Goal: Information Seeking & Learning: Learn about a topic

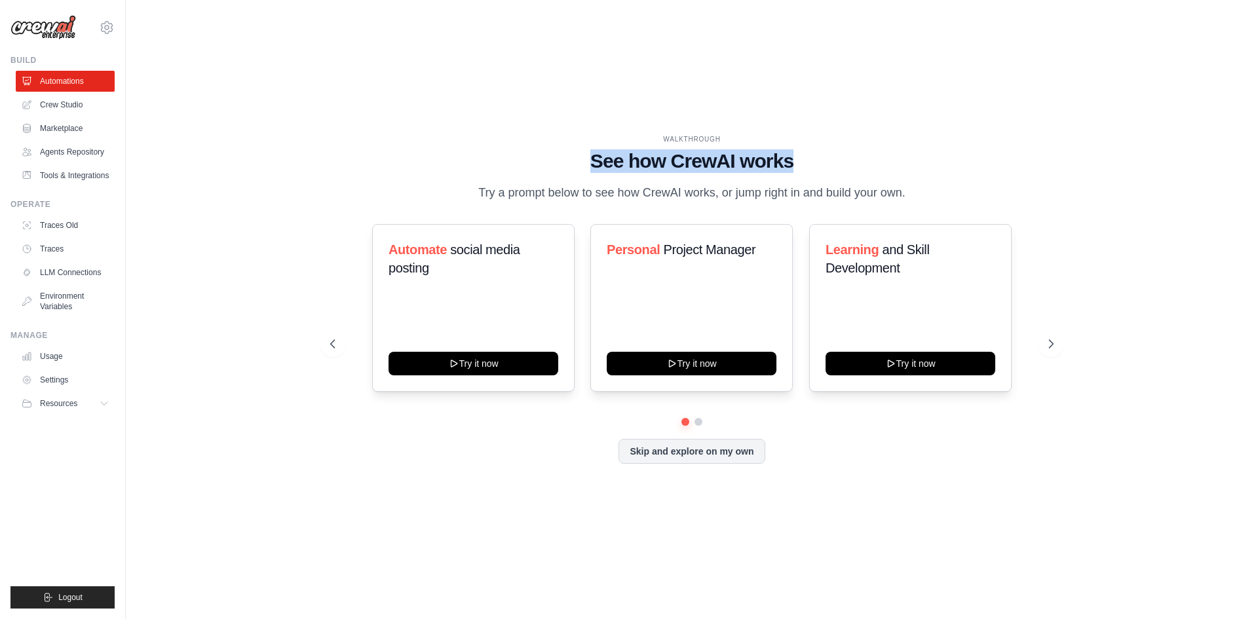
drag, startPoint x: 627, startPoint y: 165, endPoint x: 857, endPoint y: 170, distance: 230.0
click at [854, 169] on h1 "See how CrewAI works" at bounding box center [691, 161] width 723 height 24
click at [857, 170] on h1 "See how CrewAI works" at bounding box center [691, 161] width 723 height 24
click at [1058, 332] on div "WALKTHROUGH See how [PERSON_NAME] works Try a prompt below to see how [PERSON_N…" at bounding box center [692, 309] width 755 height 350
click at [1056, 338] on icon at bounding box center [1052, 343] width 13 height 13
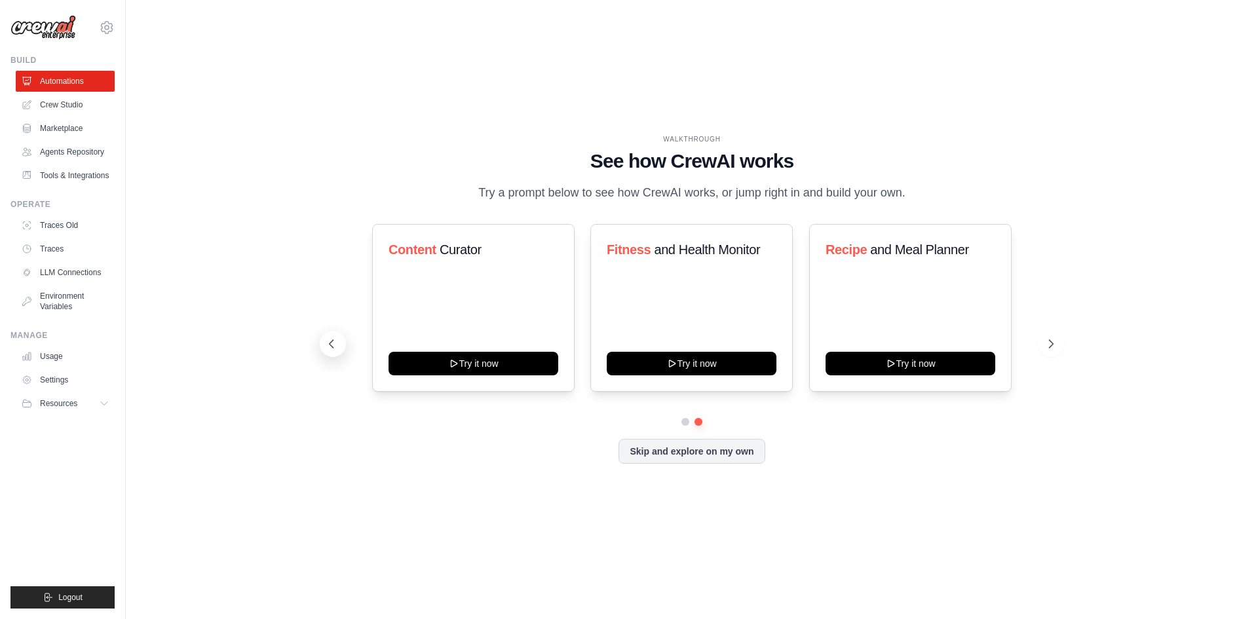
click at [332, 353] on button at bounding box center [333, 344] width 26 height 26
click at [1050, 336] on button at bounding box center [1051, 344] width 26 height 26
click at [324, 343] on button at bounding box center [333, 344] width 26 height 26
drag, startPoint x: 672, startPoint y: 361, endPoint x: 554, endPoint y: 225, distance: 180.2
click at [515, 142] on div "WALKTHROUGH" at bounding box center [691, 139] width 723 height 10
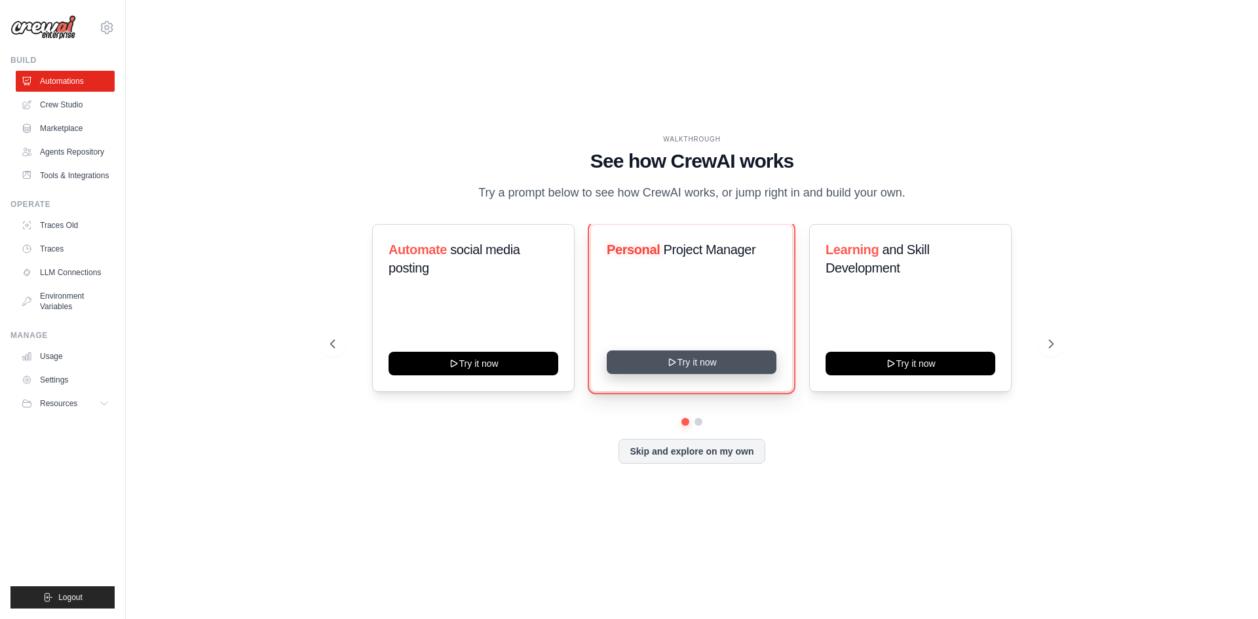
click at [680, 366] on button "Try it now" at bounding box center [692, 363] width 170 height 24
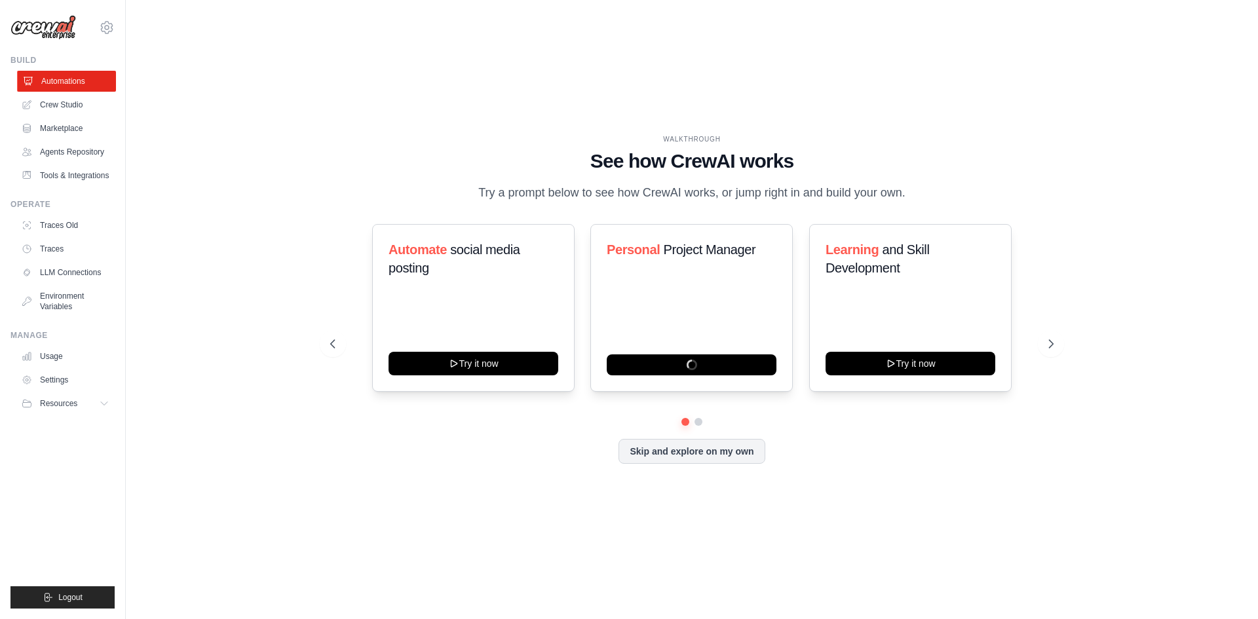
click at [99, 82] on link "Automations" at bounding box center [66, 81] width 99 height 21
click at [109, 408] on icon at bounding box center [105, 403] width 10 height 10
click at [121, 401] on div "[EMAIL_ADDRESS][DOMAIN_NAME] Settings Build Automations" at bounding box center [63, 309] width 126 height 619
click at [105, 402] on icon at bounding box center [105, 403] width 10 height 10
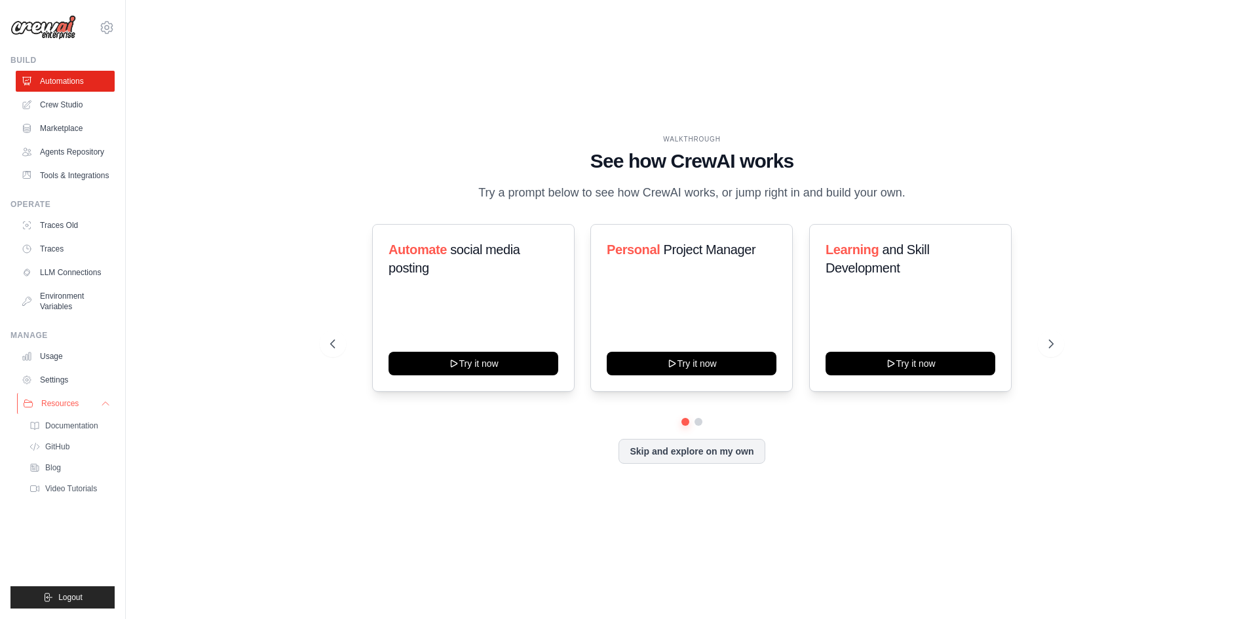
click at [105, 402] on icon at bounding box center [105, 403] width 7 height 3
click at [74, 385] on link "Settings" at bounding box center [66, 380] width 99 height 21
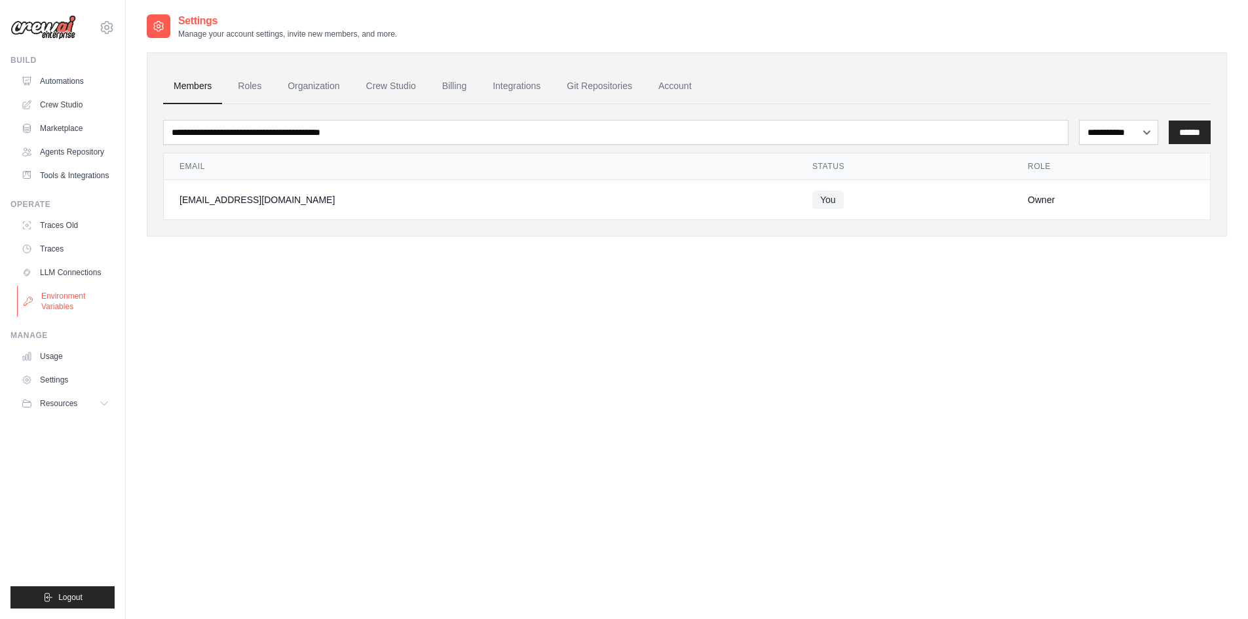
click at [67, 307] on link "Environment Variables" at bounding box center [66, 301] width 99 height 31
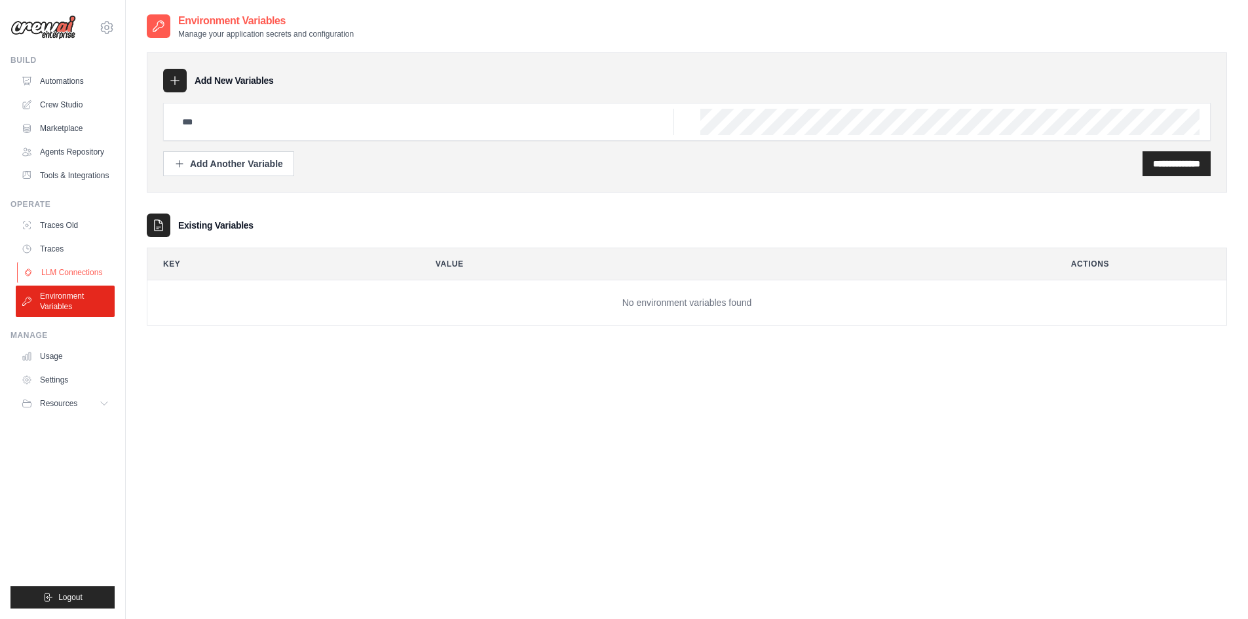
click at [77, 270] on link "LLM Connections" at bounding box center [66, 272] width 99 height 21
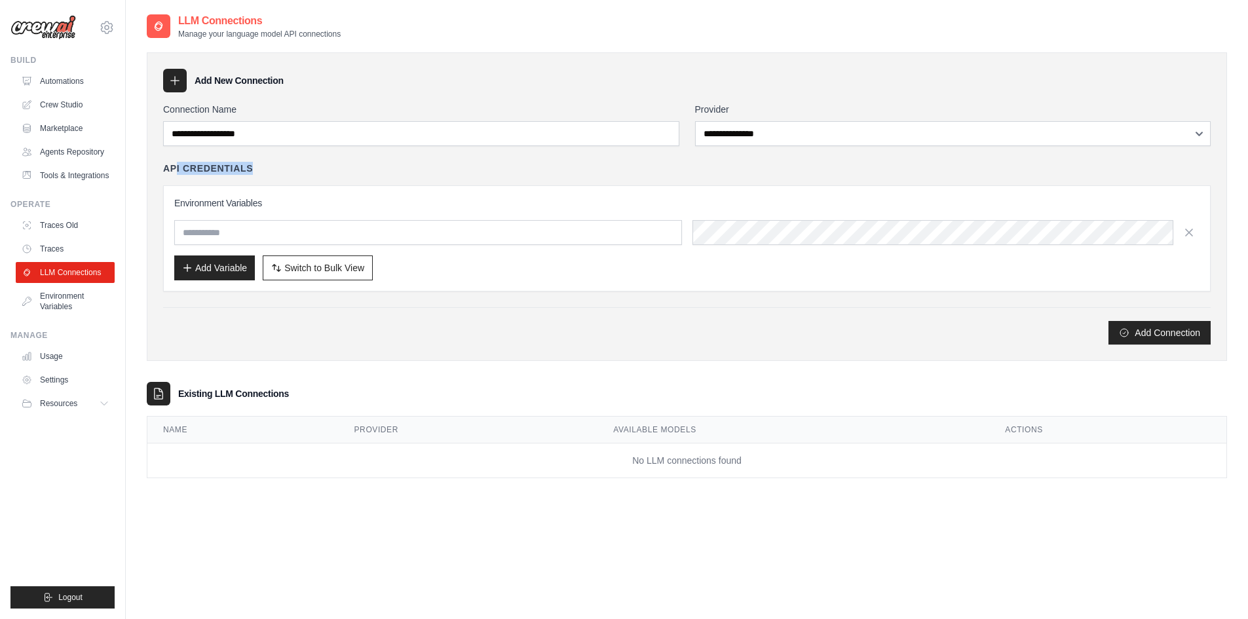
drag, startPoint x: 175, startPoint y: 161, endPoint x: 292, endPoint y: 155, distance: 116.8
click at [291, 155] on div "**********" at bounding box center [687, 224] width 1048 height 242
click at [292, 155] on div "**********" at bounding box center [687, 224] width 1048 height 242
click at [51, 243] on link "Traces" at bounding box center [66, 249] width 99 height 21
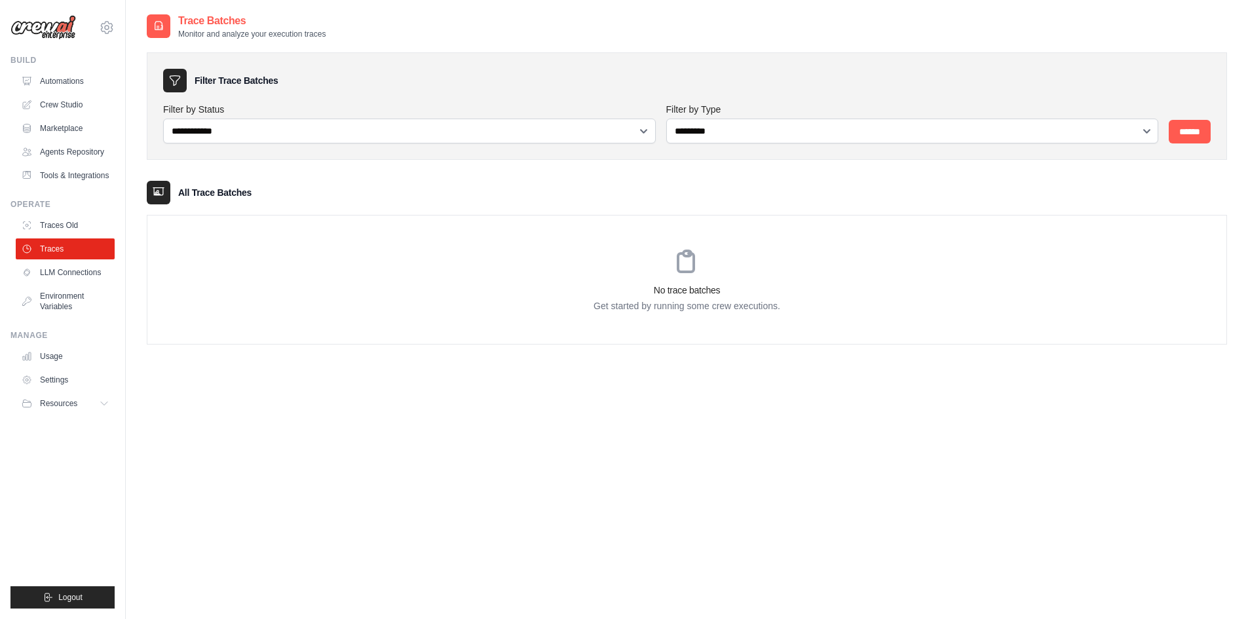
click at [70, 218] on link "Traces Old" at bounding box center [65, 225] width 99 height 21
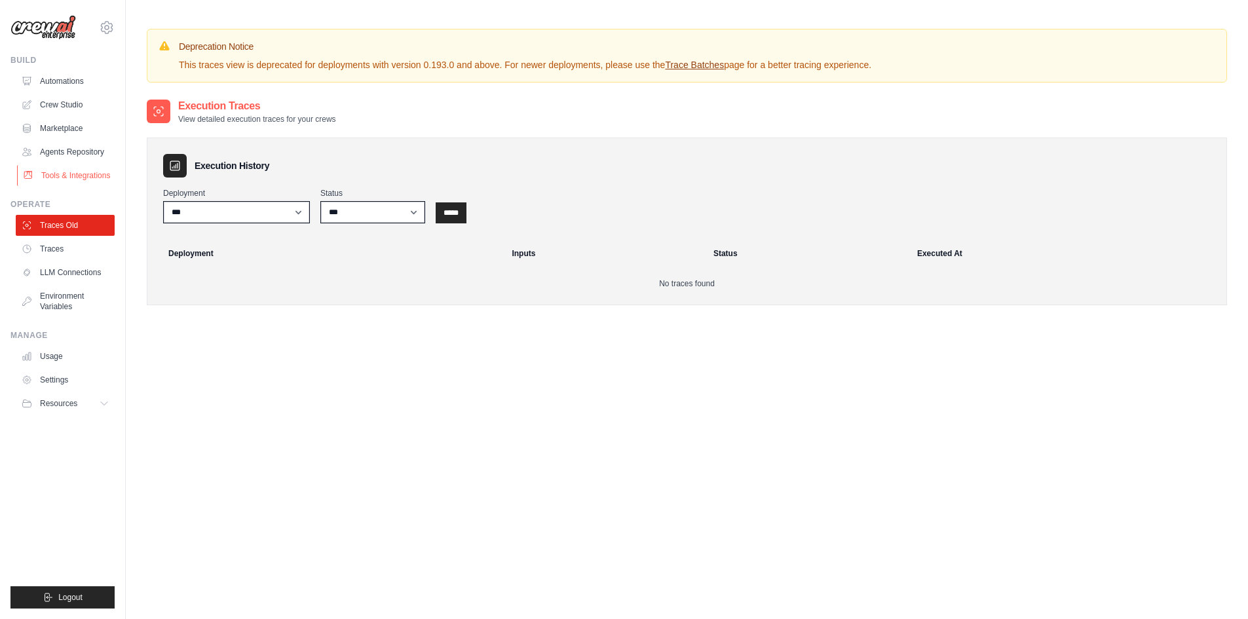
click at [67, 174] on link "Tools & Integrations" at bounding box center [66, 175] width 99 height 21
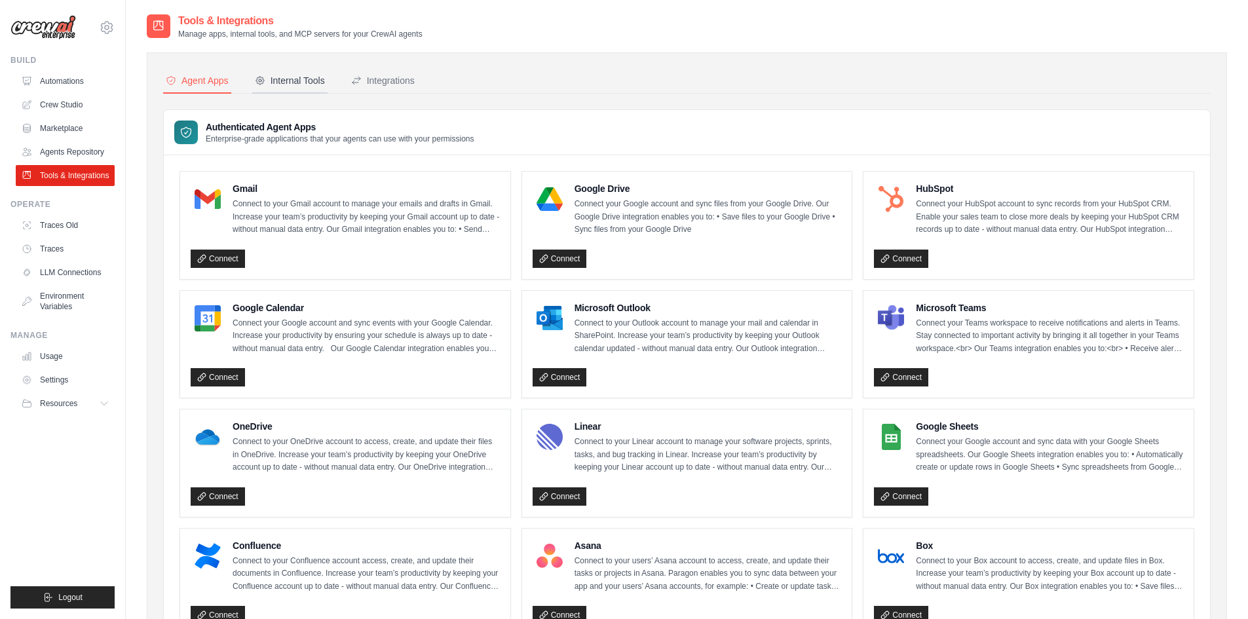
click at [278, 85] on div "Internal Tools" at bounding box center [290, 80] width 70 height 13
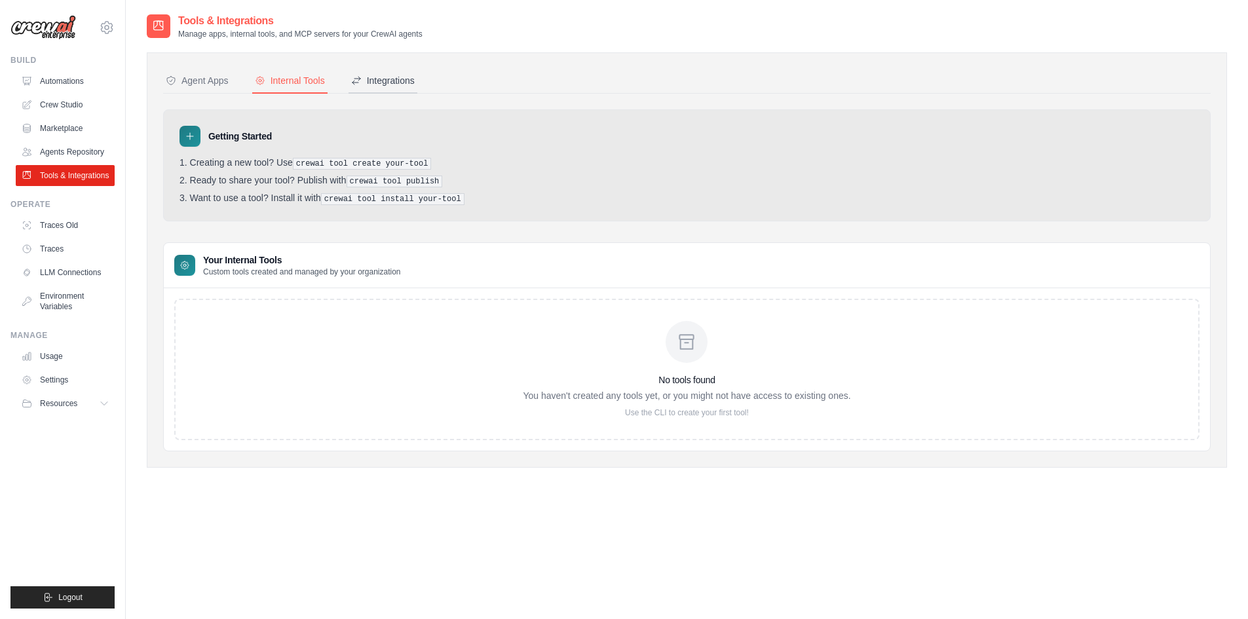
click at [391, 89] on button "Integrations" at bounding box center [383, 81] width 69 height 25
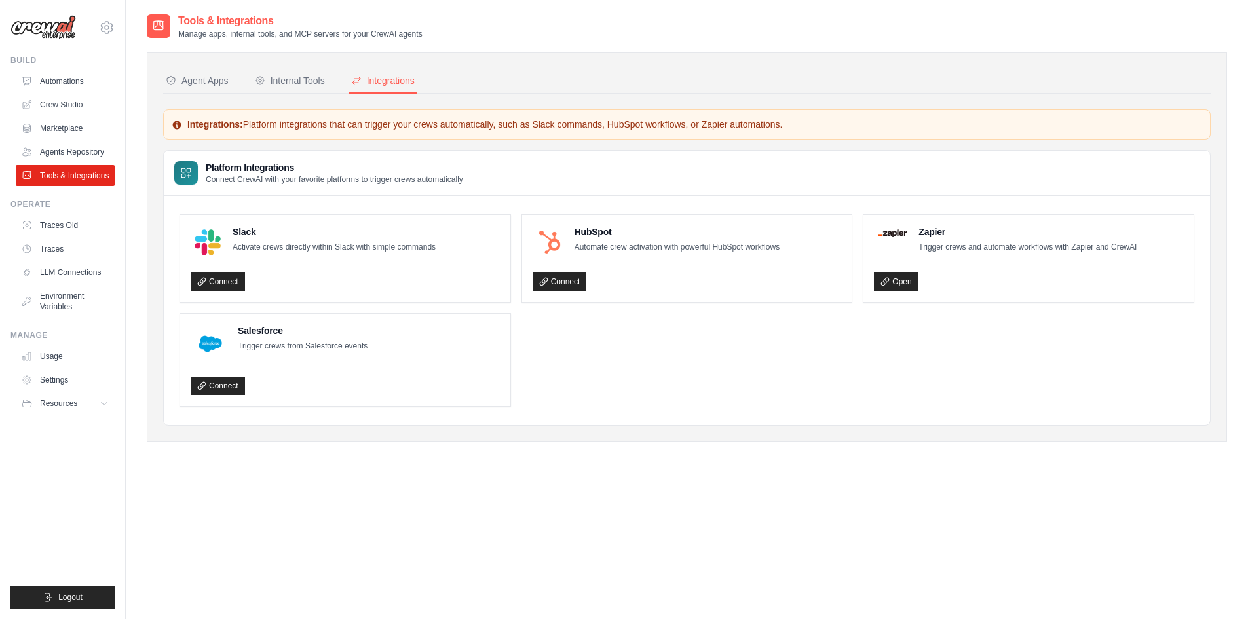
click at [205, 82] on div "Agent Apps" at bounding box center [197, 80] width 63 height 13
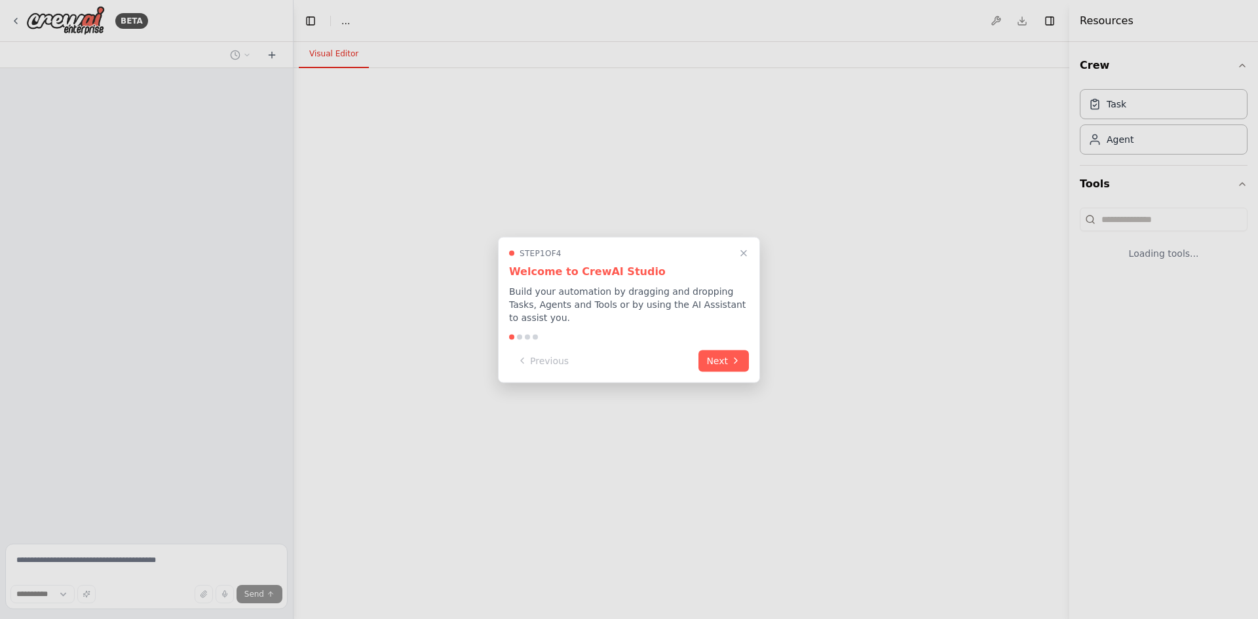
select select "****"
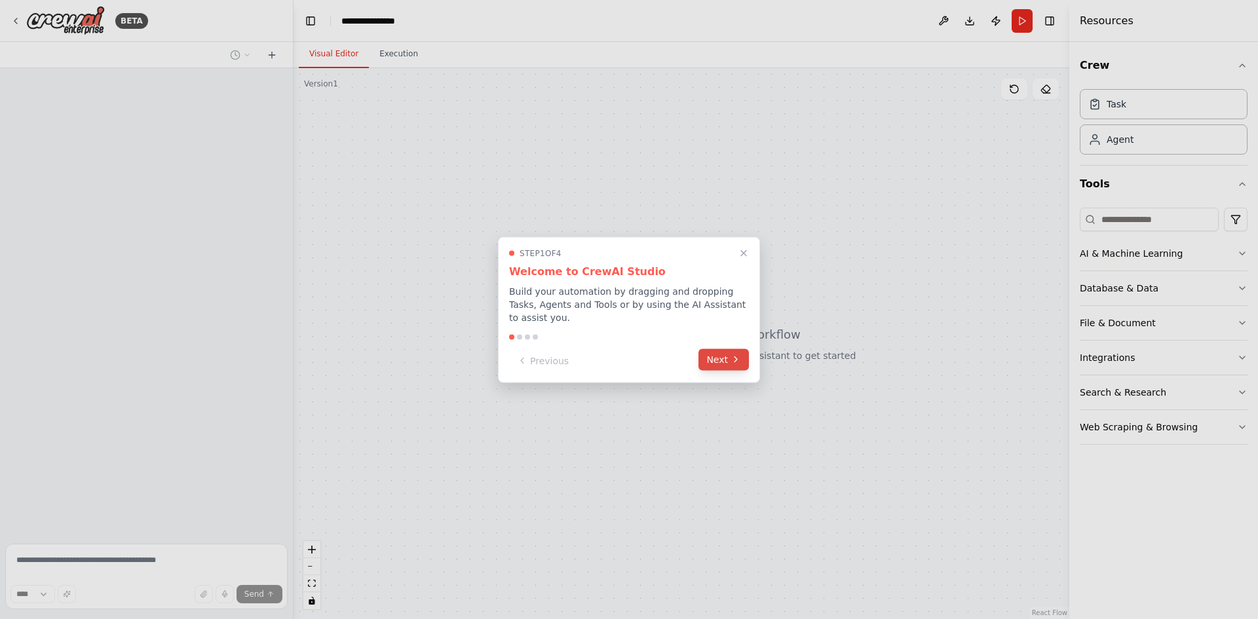
click at [713, 358] on button "Next" at bounding box center [724, 360] width 50 height 22
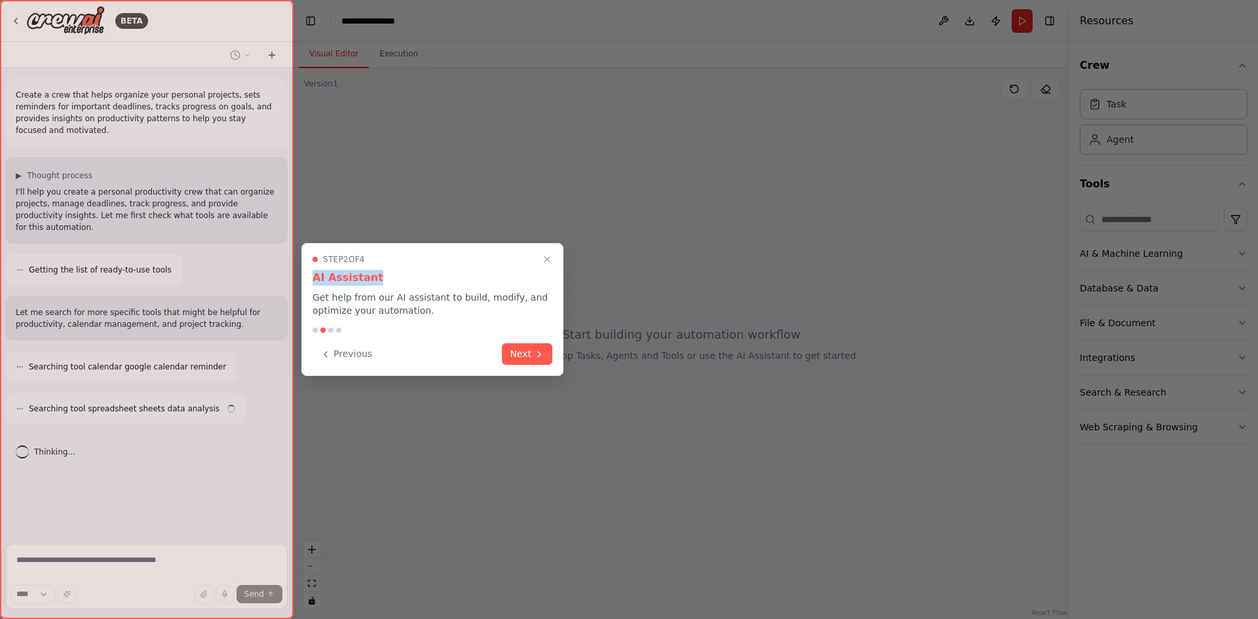
drag, startPoint x: 315, startPoint y: 280, endPoint x: 414, endPoint y: 277, distance: 99.7
click at [414, 277] on h3 "AI Assistant" at bounding box center [433, 278] width 240 height 16
drag, startPoint x: 414, startPoint y: 281, endPoint x: 403, endPoint y: 288, distance: 12.9
click at [414, 282] on h3 "AI Assistant" at bounding box center [433, 278] width 240 height 16
drag, startPoint x: 326, startPoint y: 299, endPoint x: 503, endPoint y: 301, distance: 176.9
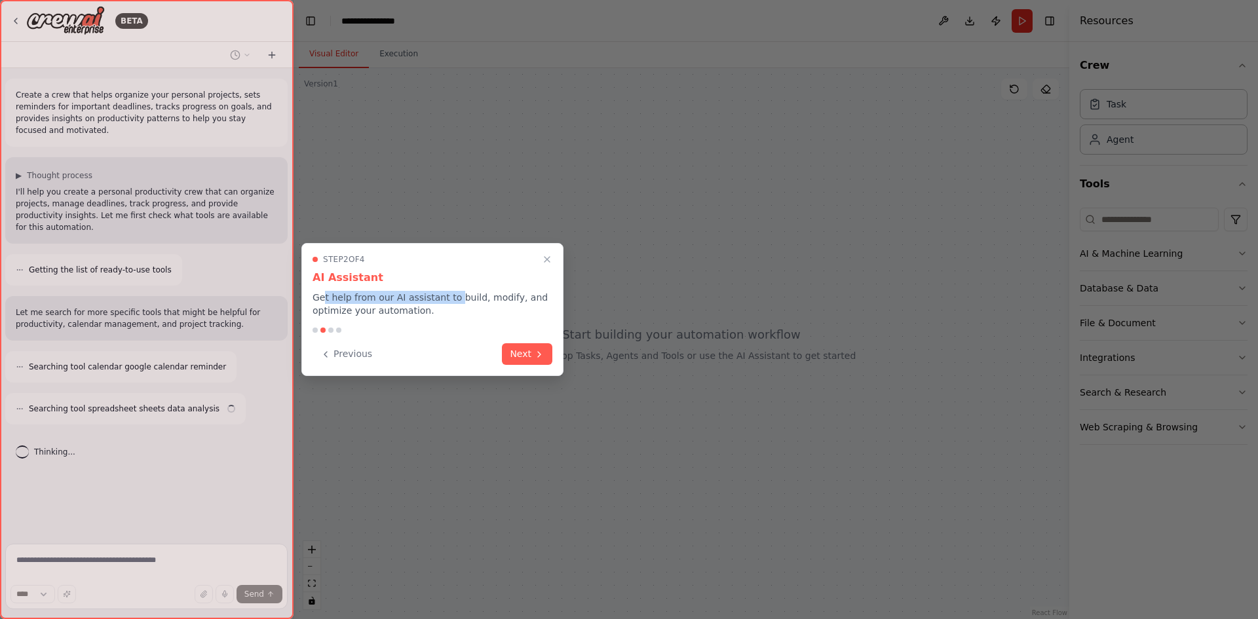
click at [461, 299] on p "Get help from our AI assistant to build, modify, and optimize your automation." at bounding box center [433, 304] width 240 height 26
click at [504, 301] on p "Get help from our AI assistant to build, modify, and optimize your automation." at bounding box center [433, 304] width 240 height 26
drag, startPoint x: 497, startPoint y: 304, endPoint x: 379, endPoint y: 298, distance: 118.8
click at [379, 298] on p "Get help from our AI assistant to build, modify, and optimize your automation." at bounding box center [433, 304] width 240 height 26
click at [414, 301] on p "Get help from our AI assistant to build, modify, and optimize your automation." at bounding box center [433, 304] width 240 height 26
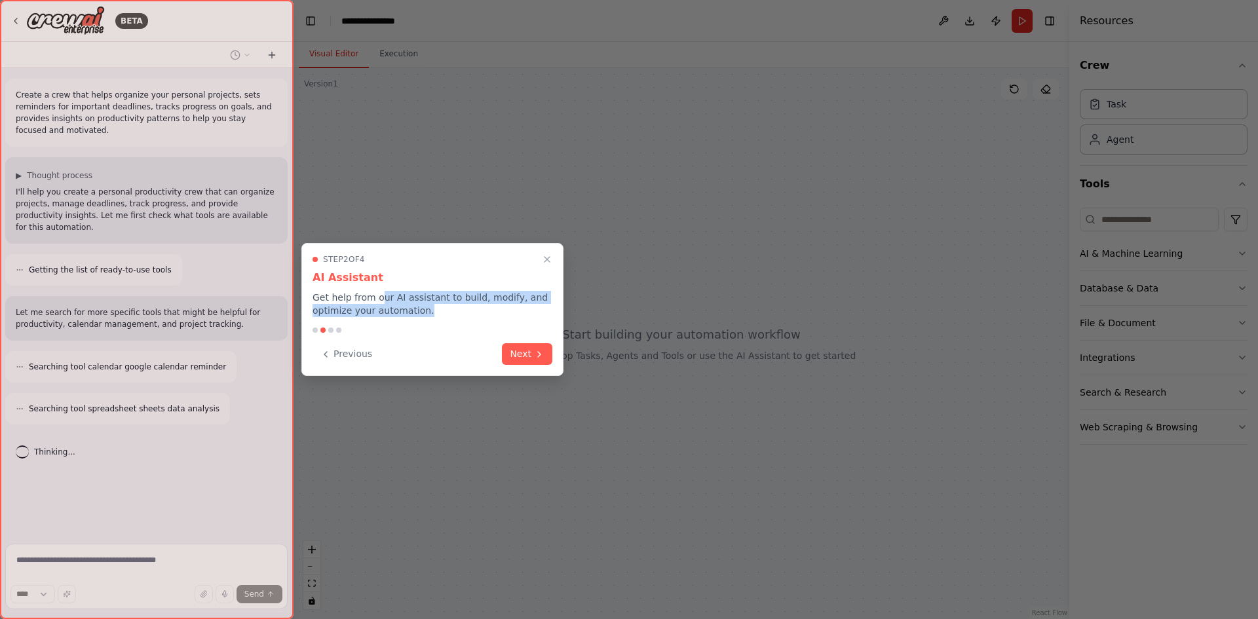
click at [482, 303] on p "Get help from our AI assistant to build, modify, and optimize your automation." at bounding box center [433, 304] width 240 height 26
click at [476, 310] on p "Get help from our AI assistant to build, modify, and optimize your automation." at bounding box center [433, 304] width 240 height 26
click at [537, 348] on icon at bounding box center [539, 353] width 10 height 10
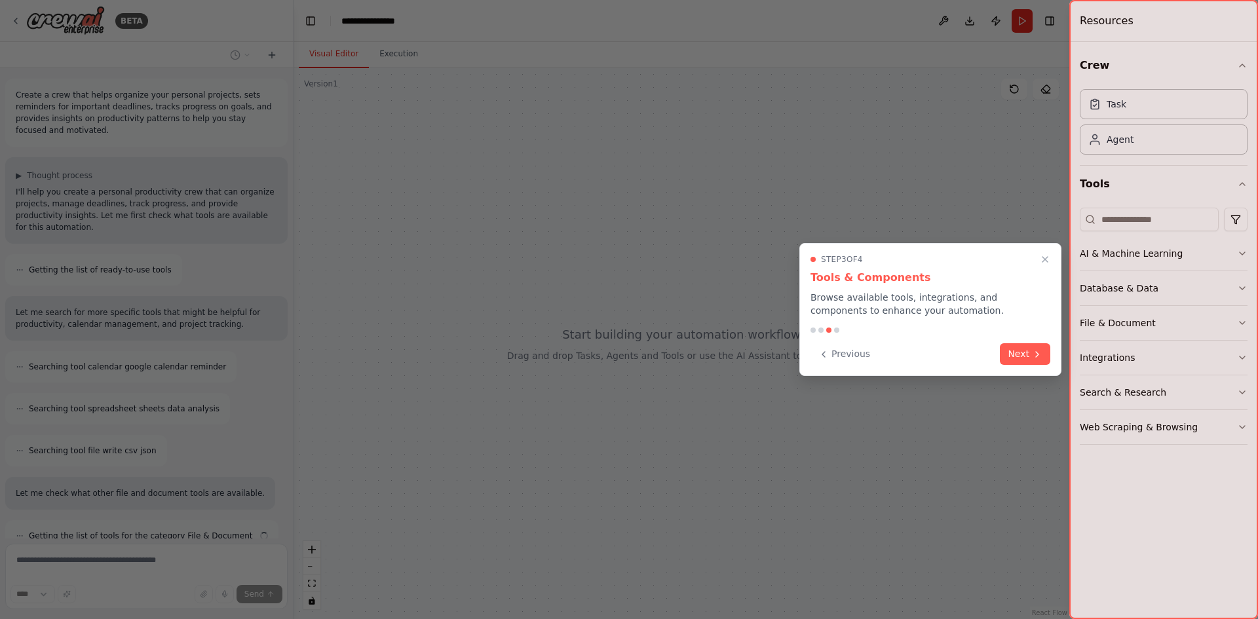
scroll to position [44, 0]
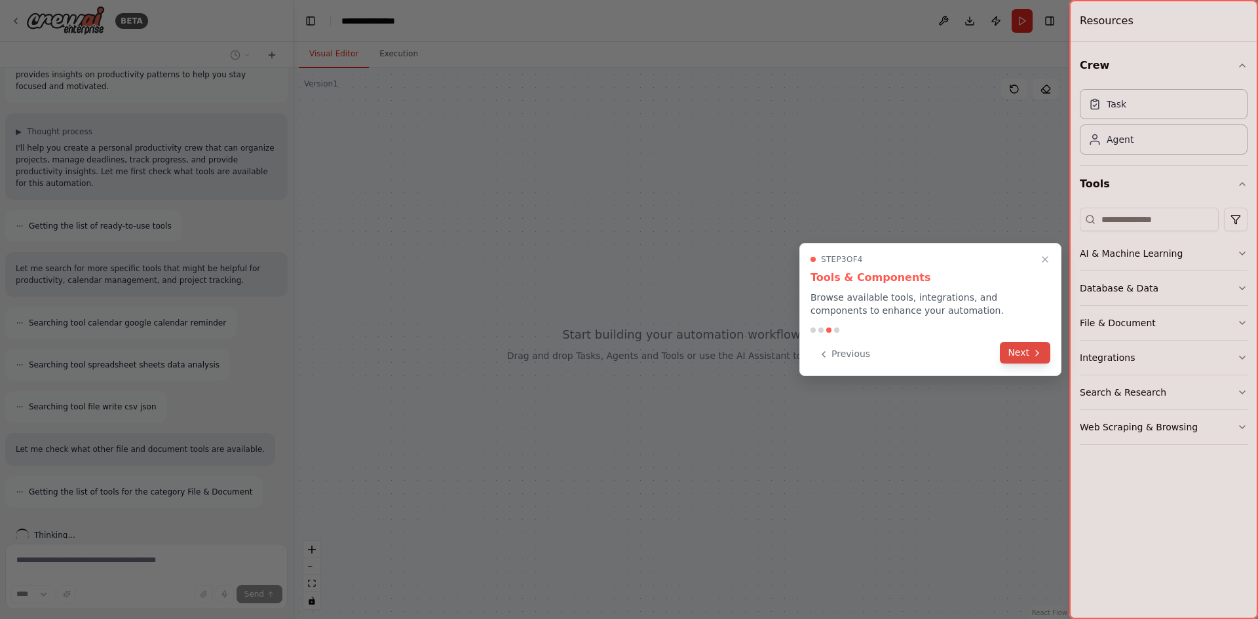
click at [1026, 351] on button "Next" at bounding box center [1025, 353] width 50 height 22
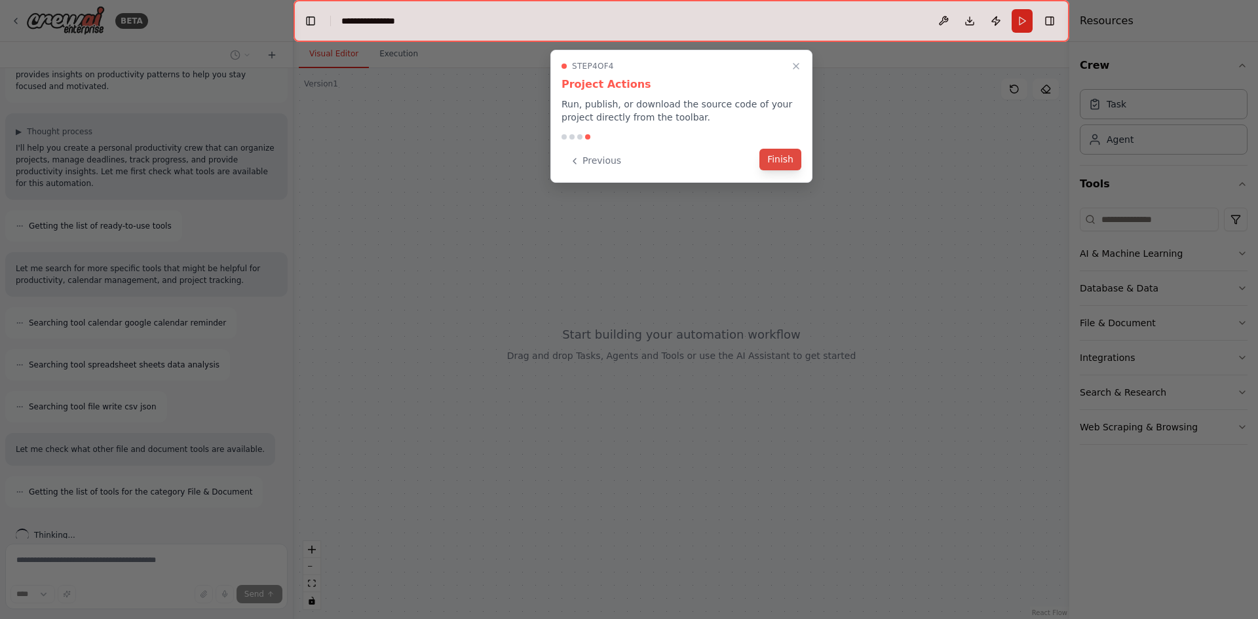
click at [788, 163] on button "Finish" at bounding box center [780, 160] width 42 height 22
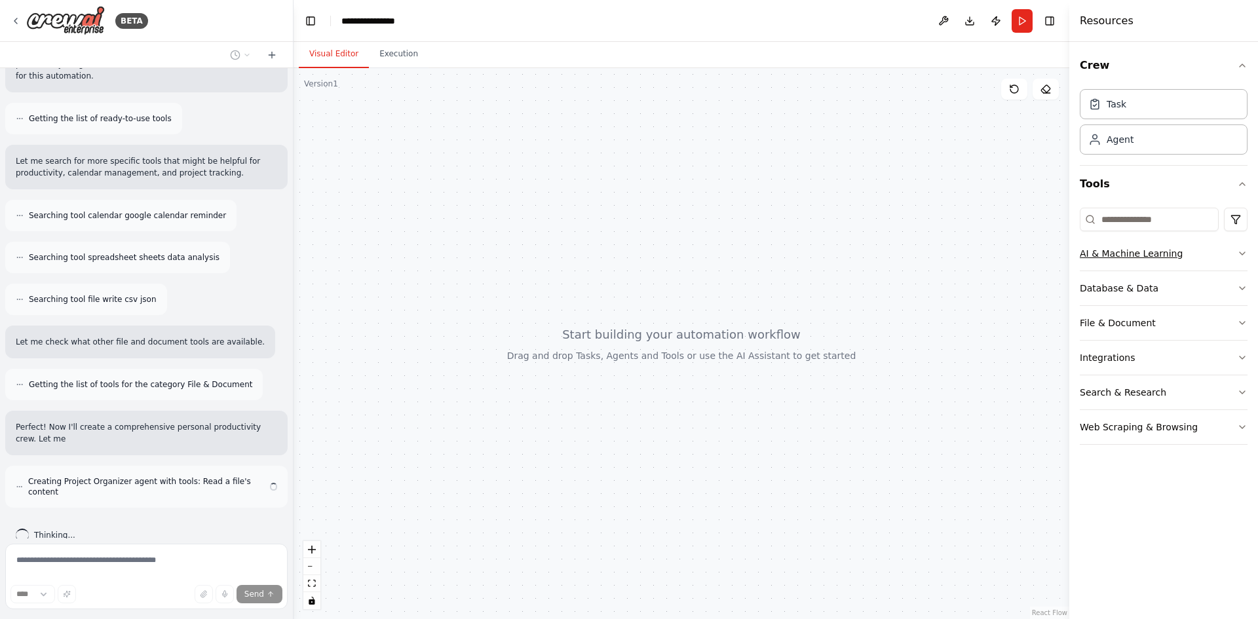
click at [1218, 256] on button "AI & Machine Learning" at bounding box center [1164, 254] width 168 height 34
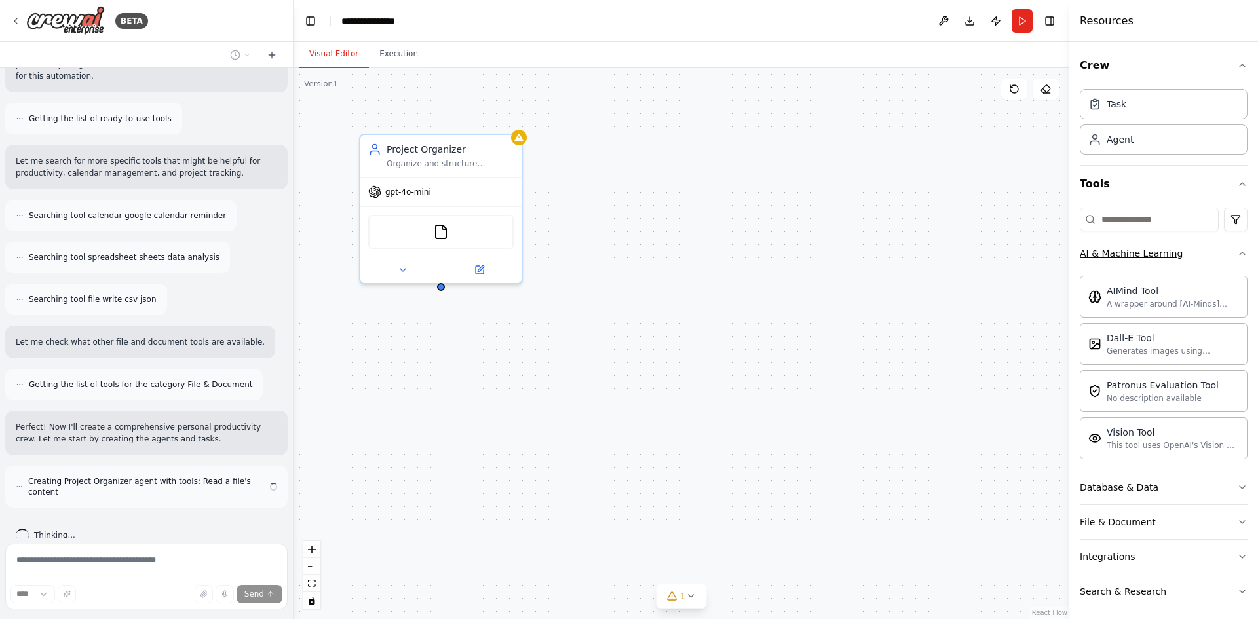
scroll to position [141, 0]
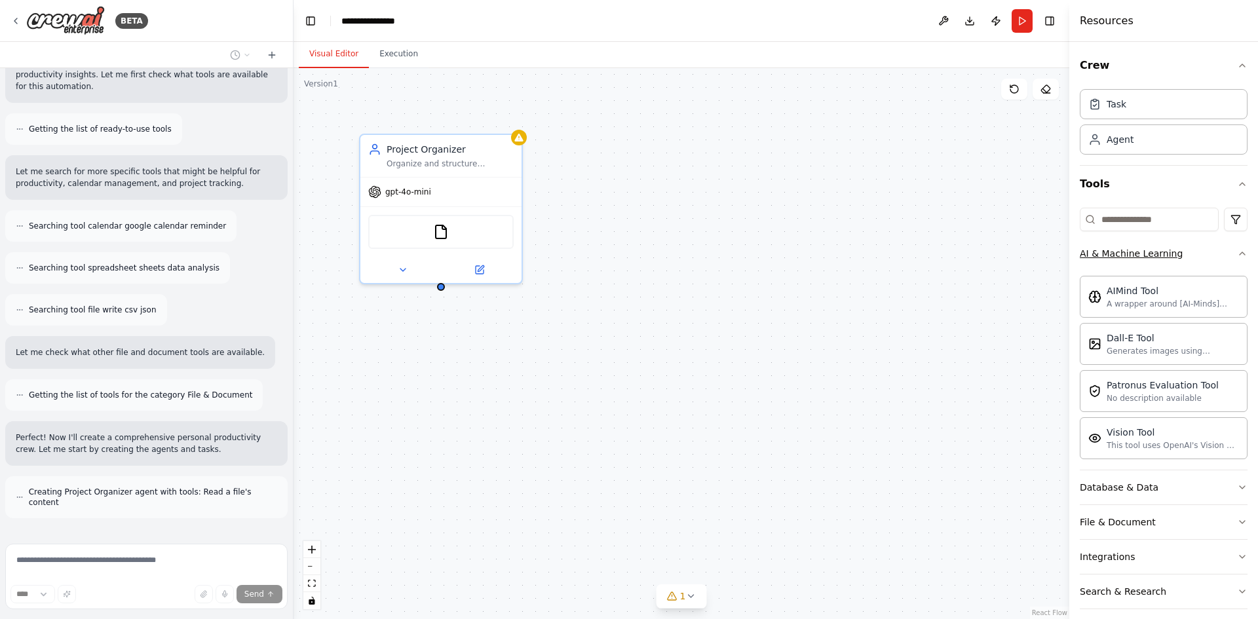
click at [1222, 252] on button "AI & Machine Learning" at bounding box center [1164, 254] width 168 height 34
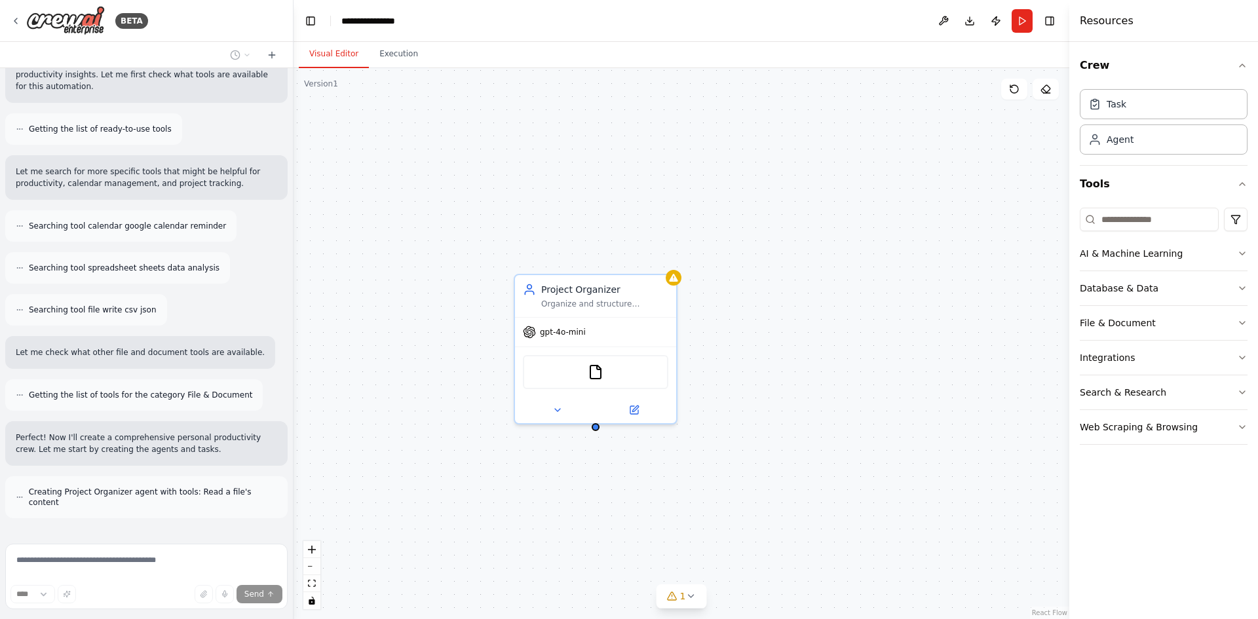
drag, startPoint x: 472, startPoint y: 366, endPoint x: 617, endPoint y: 480, distance: 183.9
click at [617, 480] on div "Project Organizer Organize and structure personal projects by breaking them dow…" at bounding box center [682, 343] width 776 height 551
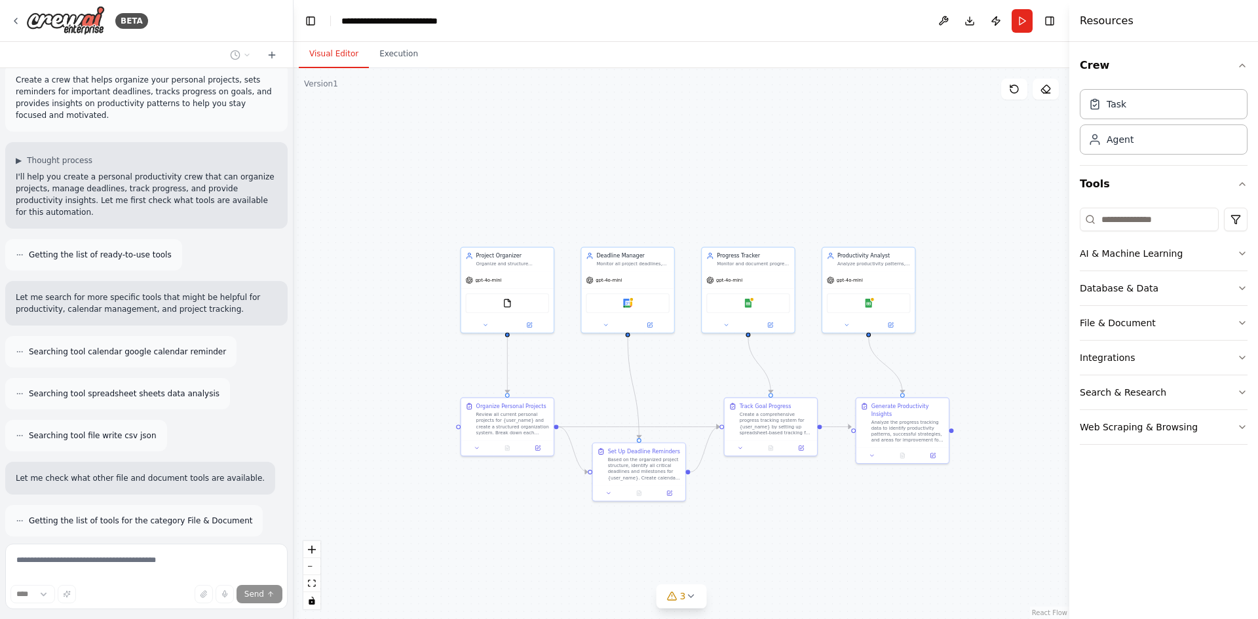
scroll to position [0, 0]
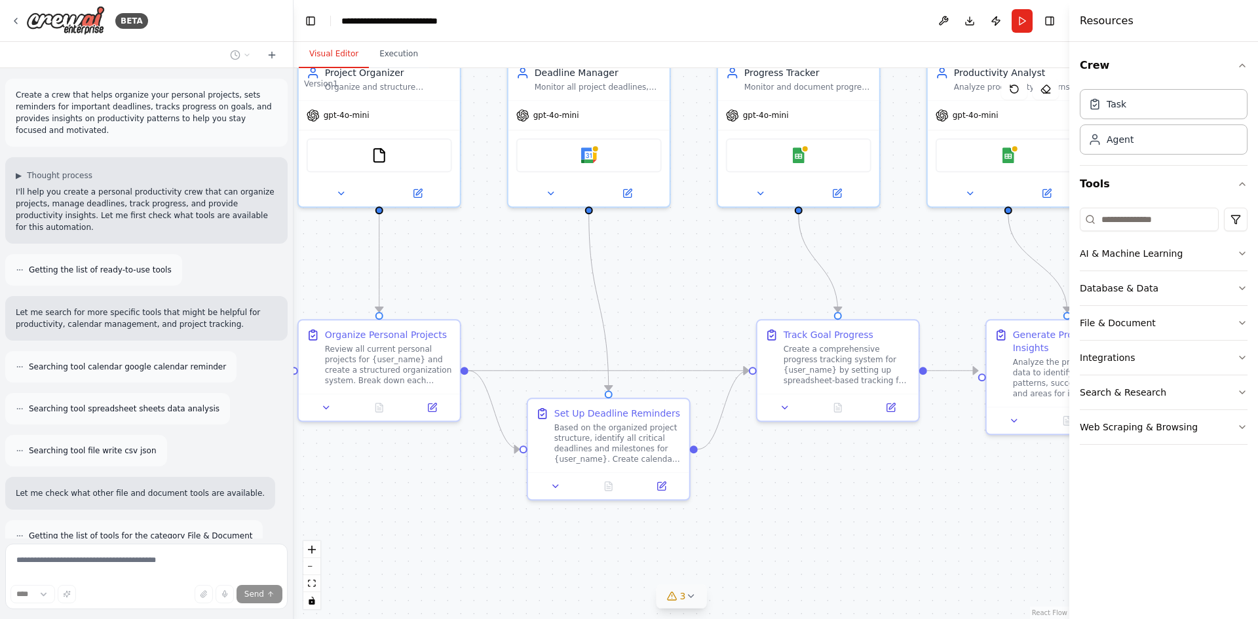
click at [692, 595] on icon at bounding box center [690, 596] width 10 height 10
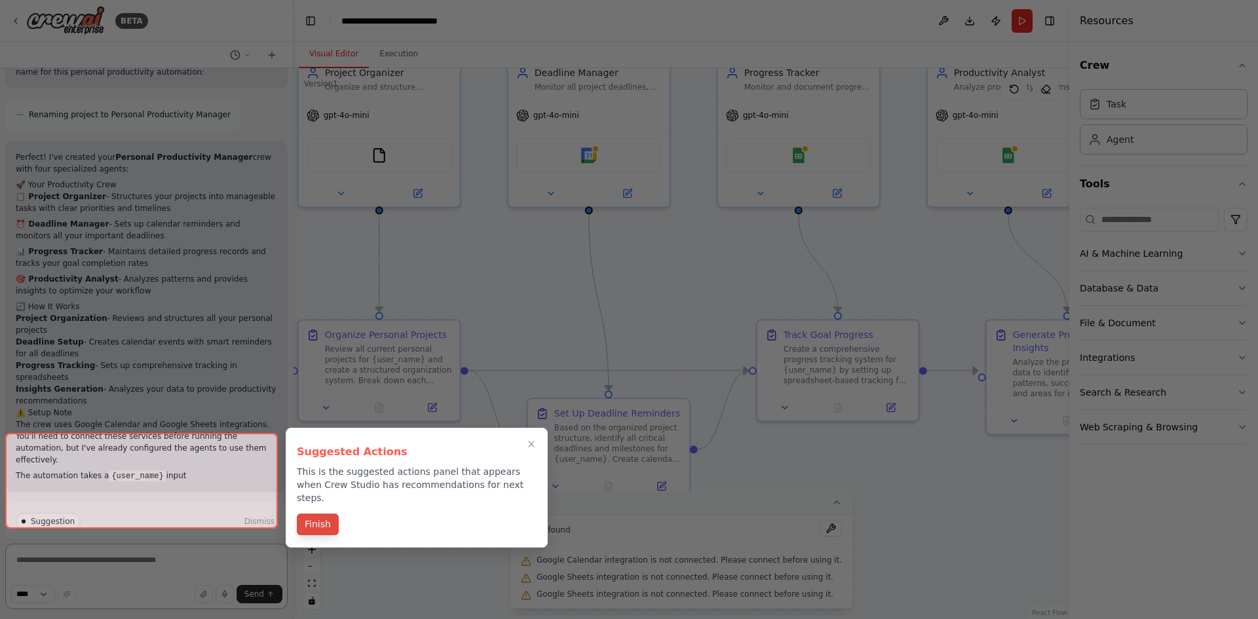
scroll to position [1083, 0]
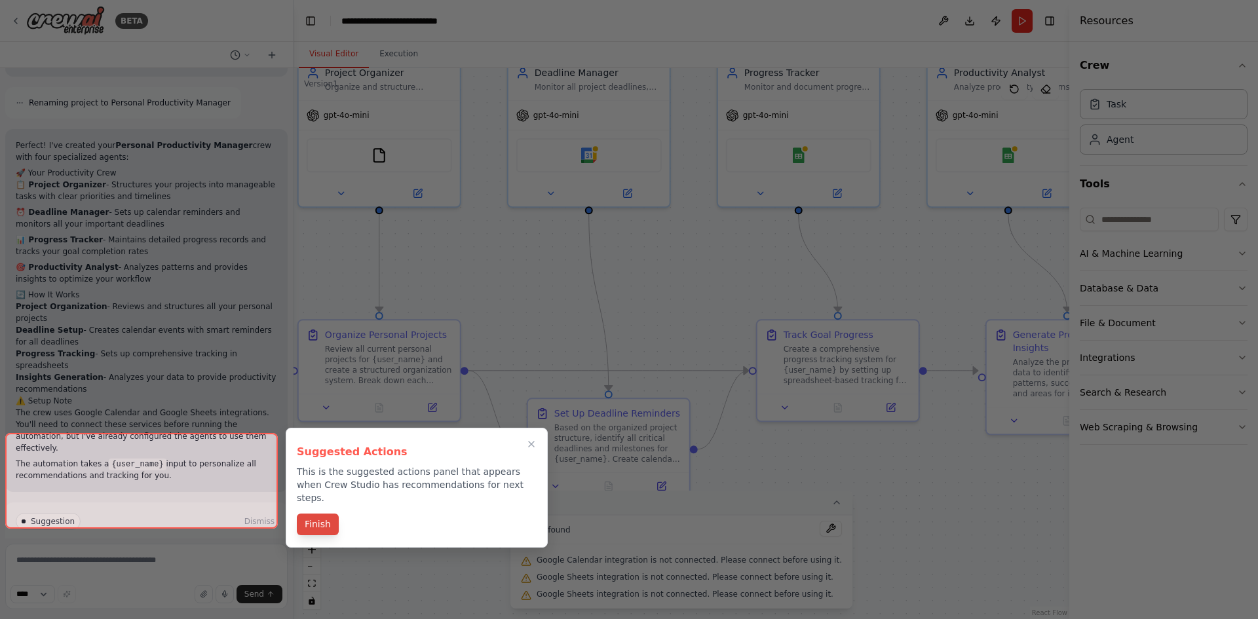
click at [327, 516] on button "Finish" at bounding box center [318, 525] width 42 height 22
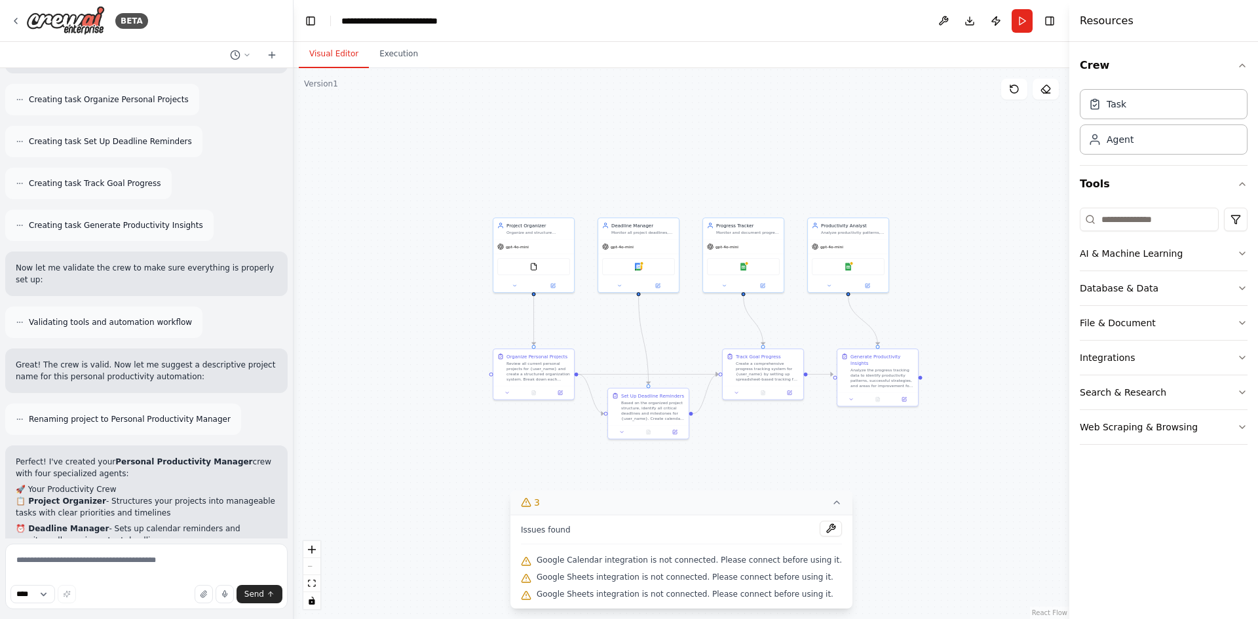
scroll to position [493, 0]
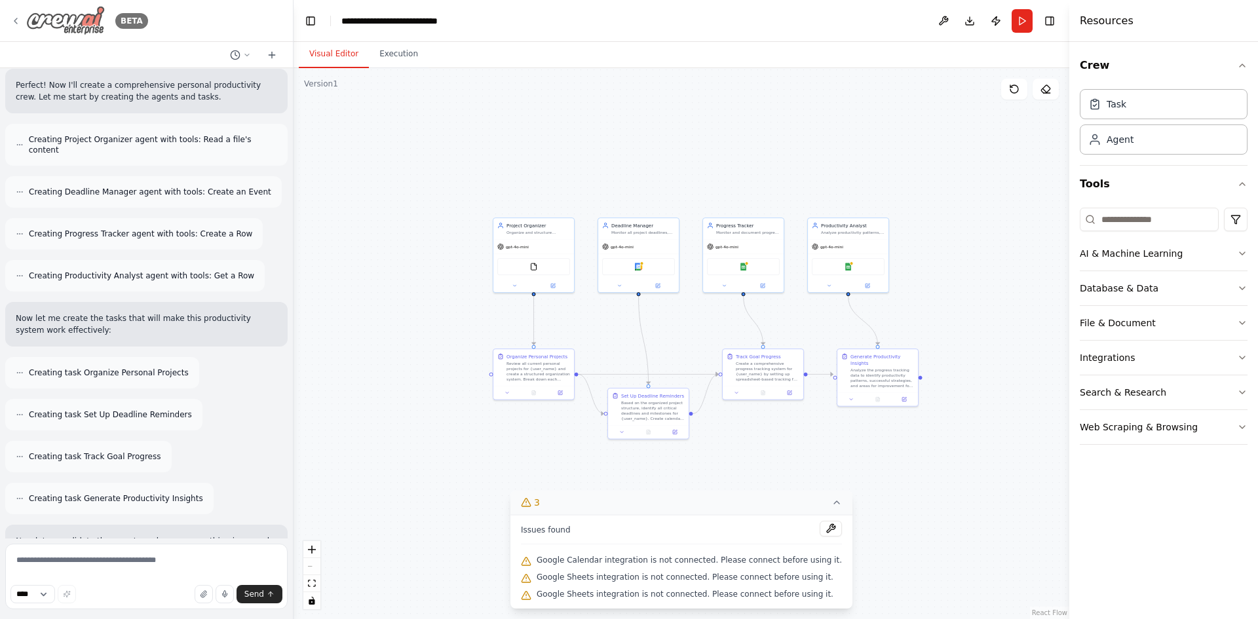
click at [22, 20] on div "BETA" at bounding box center [79, 20] width 138 height 29
